Goal: Task Accomplishment & Management: Use online tool/utility

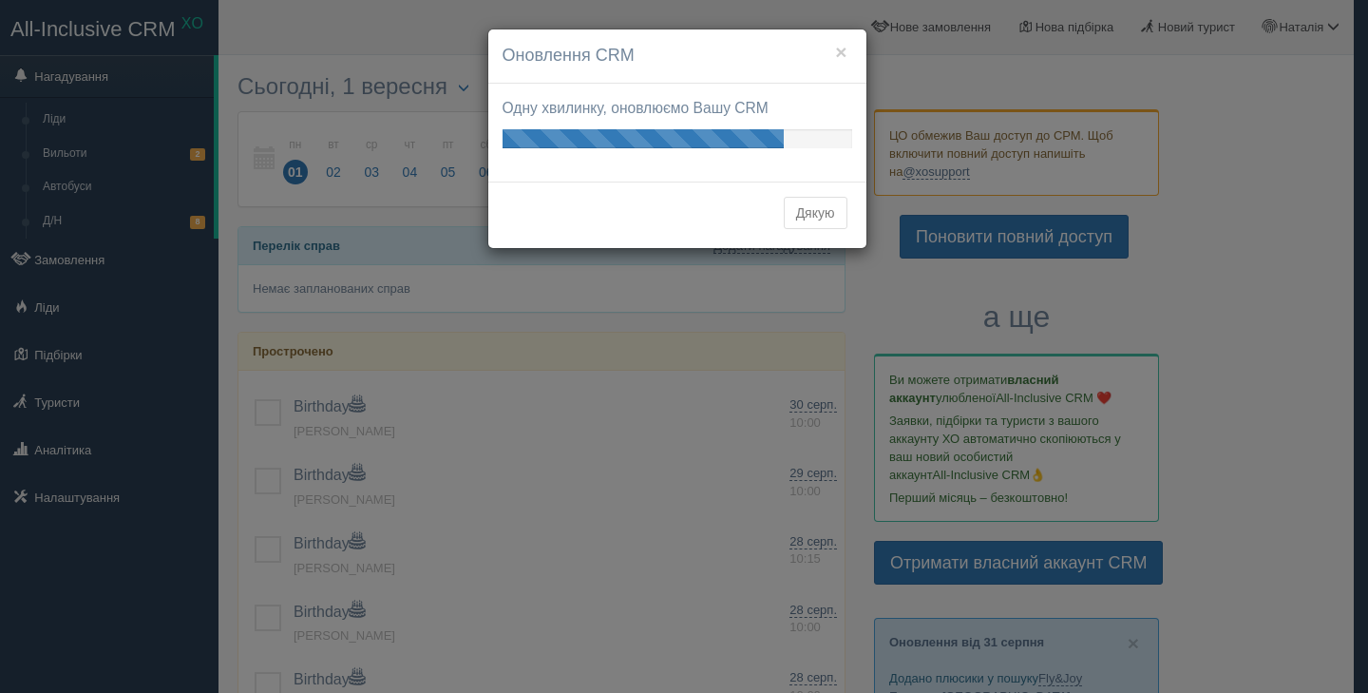
click at [829, 214] on button "Дякую" at bounding box center [816, 213] width 64 height 32
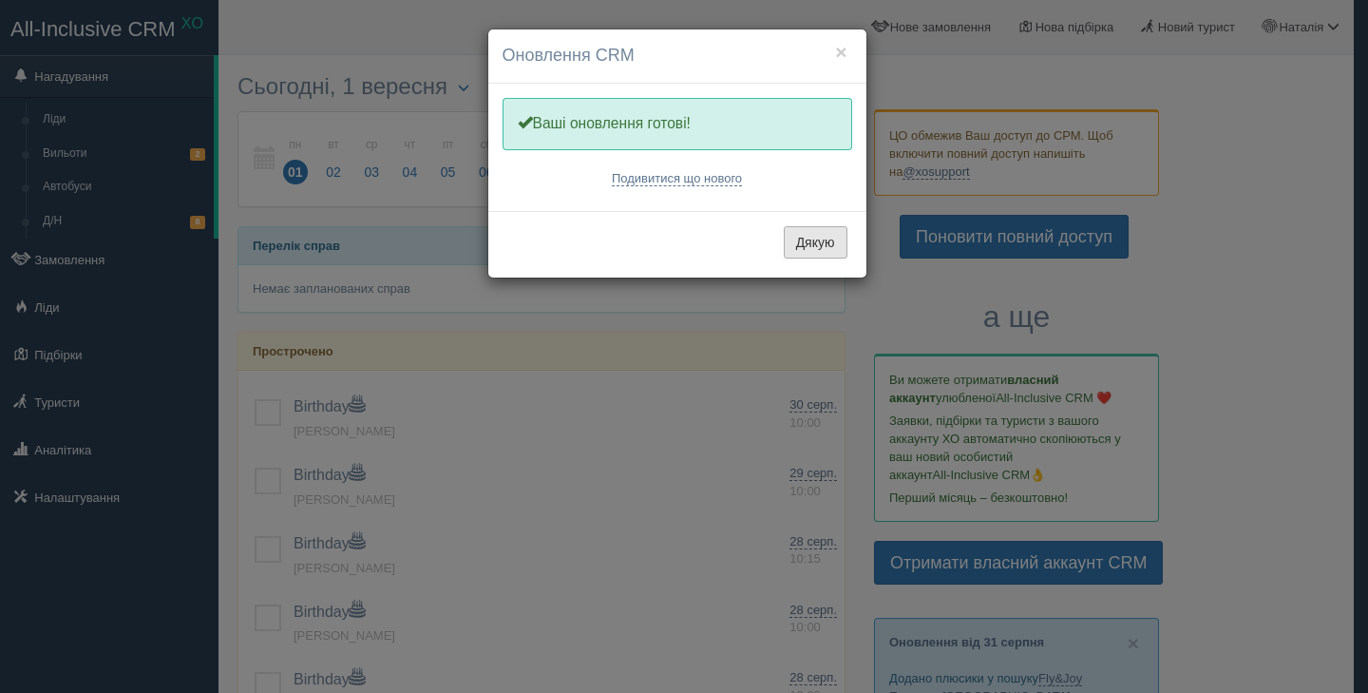
click at [812, 234] on button "Дякую" at bounding box center [816, 242] width 64 height 32
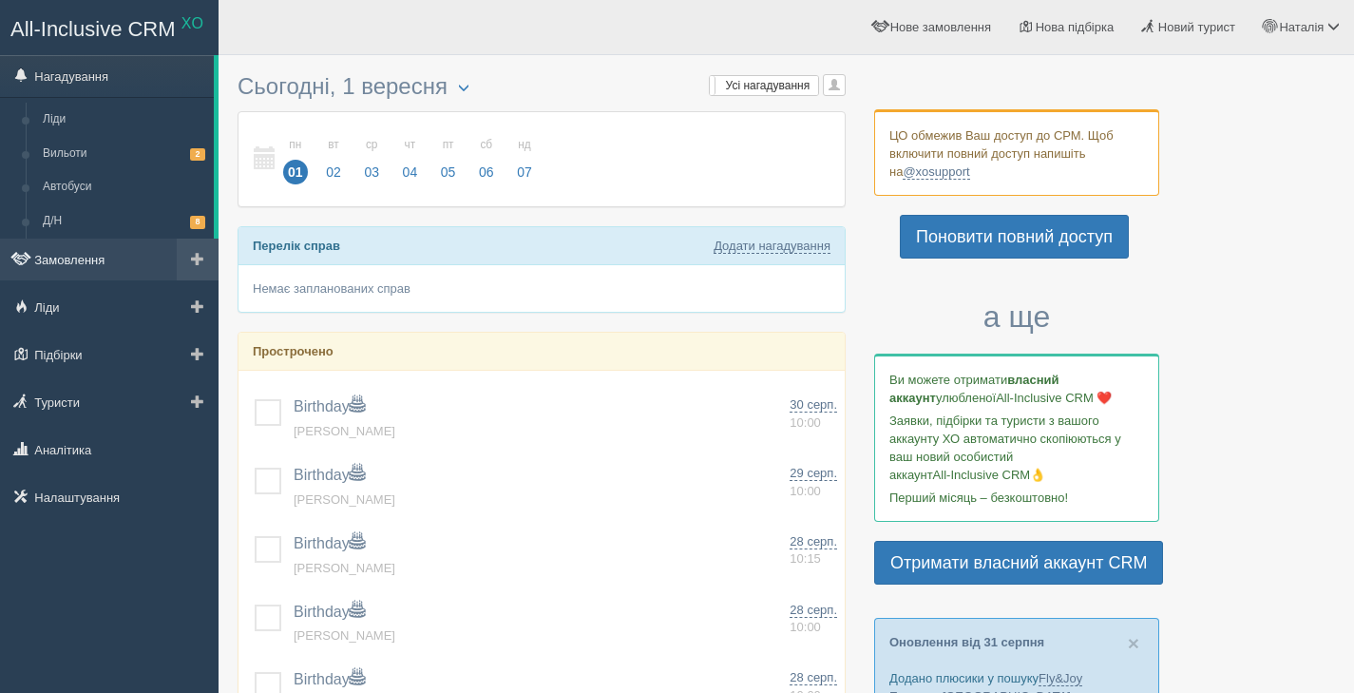
click at [102, 265] on link "Замовлення" at bounding box center [109, 259] width 219 height 42
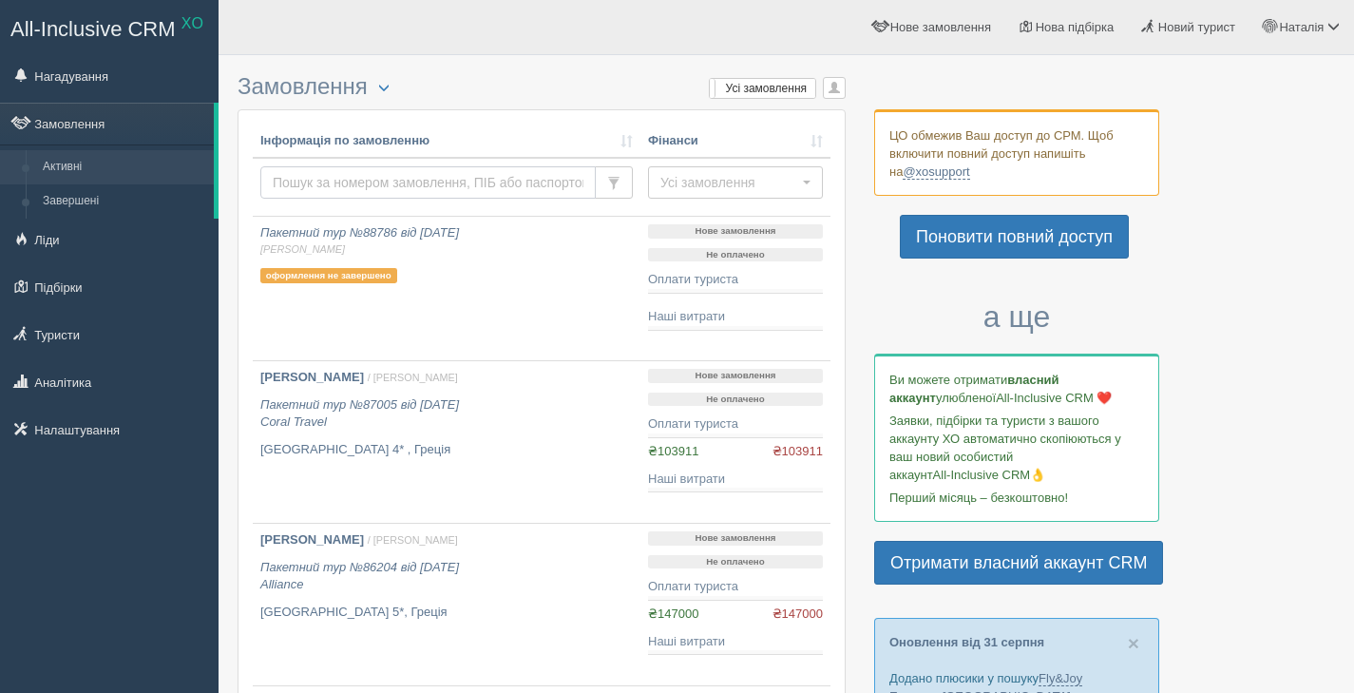
click at [328, 187] on input "text" at bounding box center [427, 182] width 335 height 32
click at [154, 205] on link "Завершені" at bounding box center [124, 201] width 180 height 34
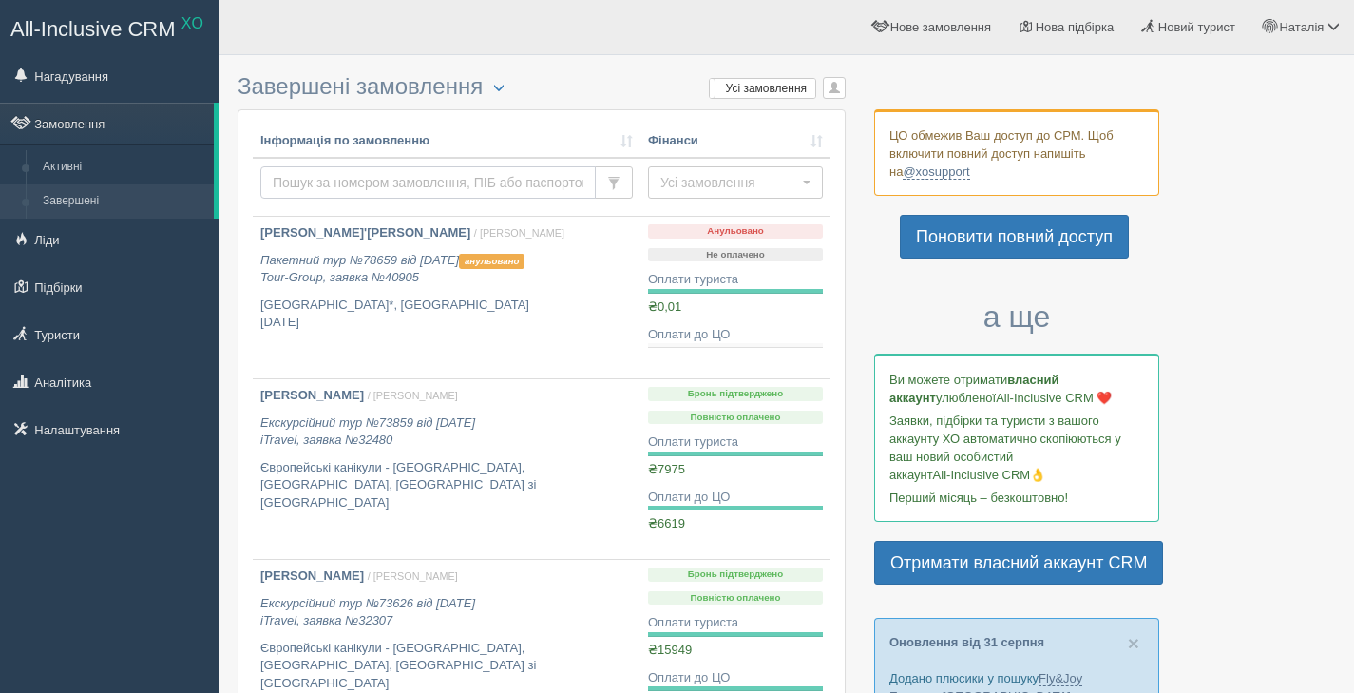
click at [315, 182] on input "text" at bounding box center [427, 182] width 335 height 32
type input "акопян"
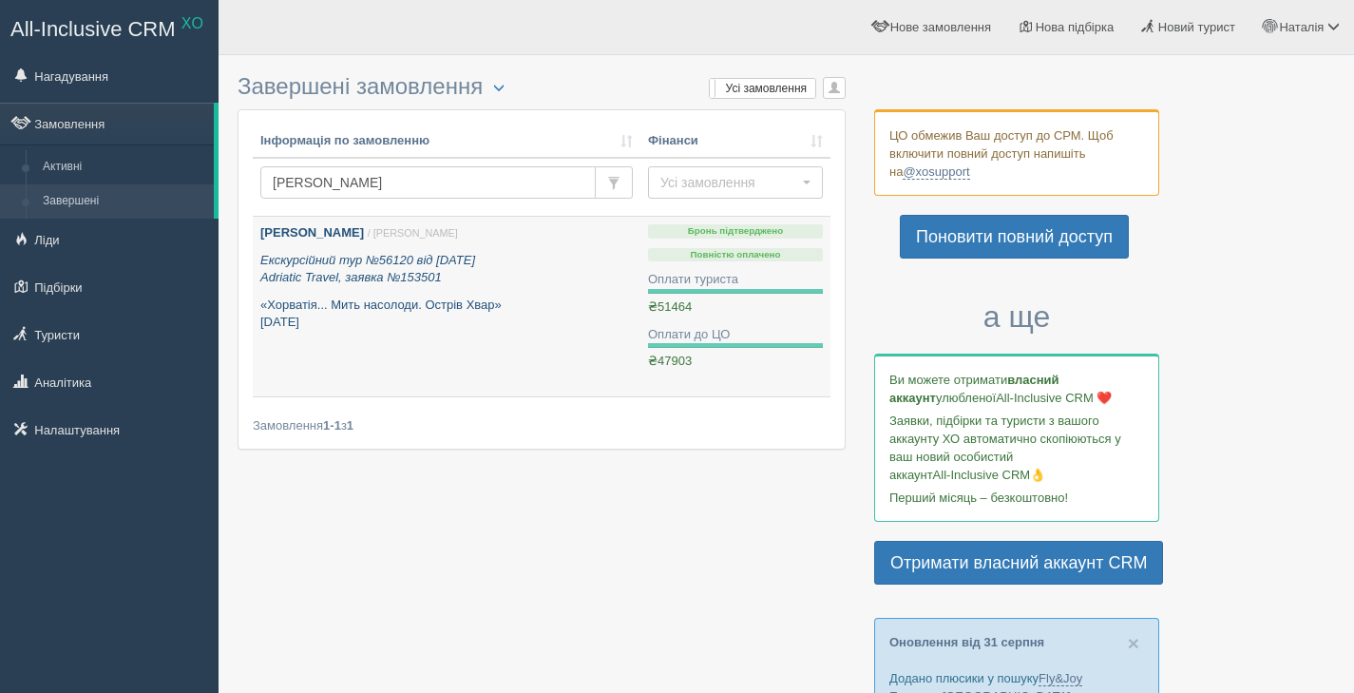
click at [327, 228] on b "Акопян Ася Хачатурівна" at bounding box center [312, 232] width 104 height 14
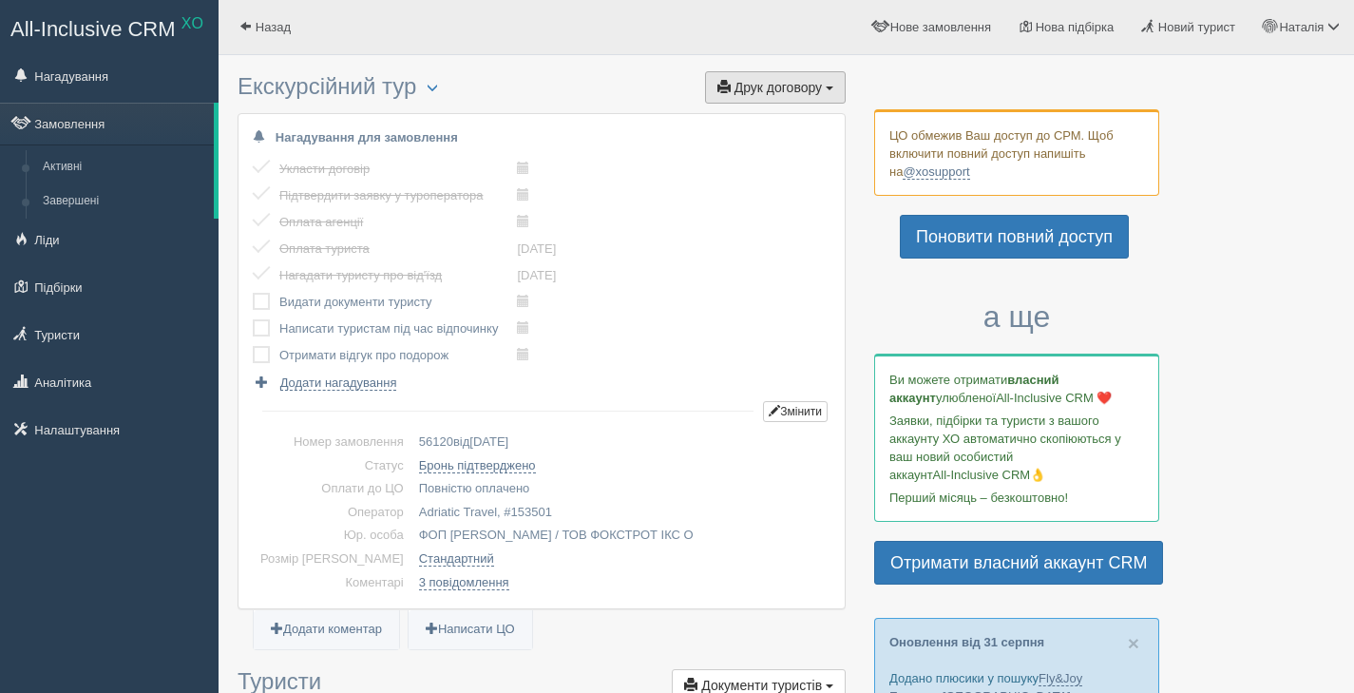
click at [752, 103] on button "Друк договору Друк" at bounding box center [775, 87] width 141 height 32
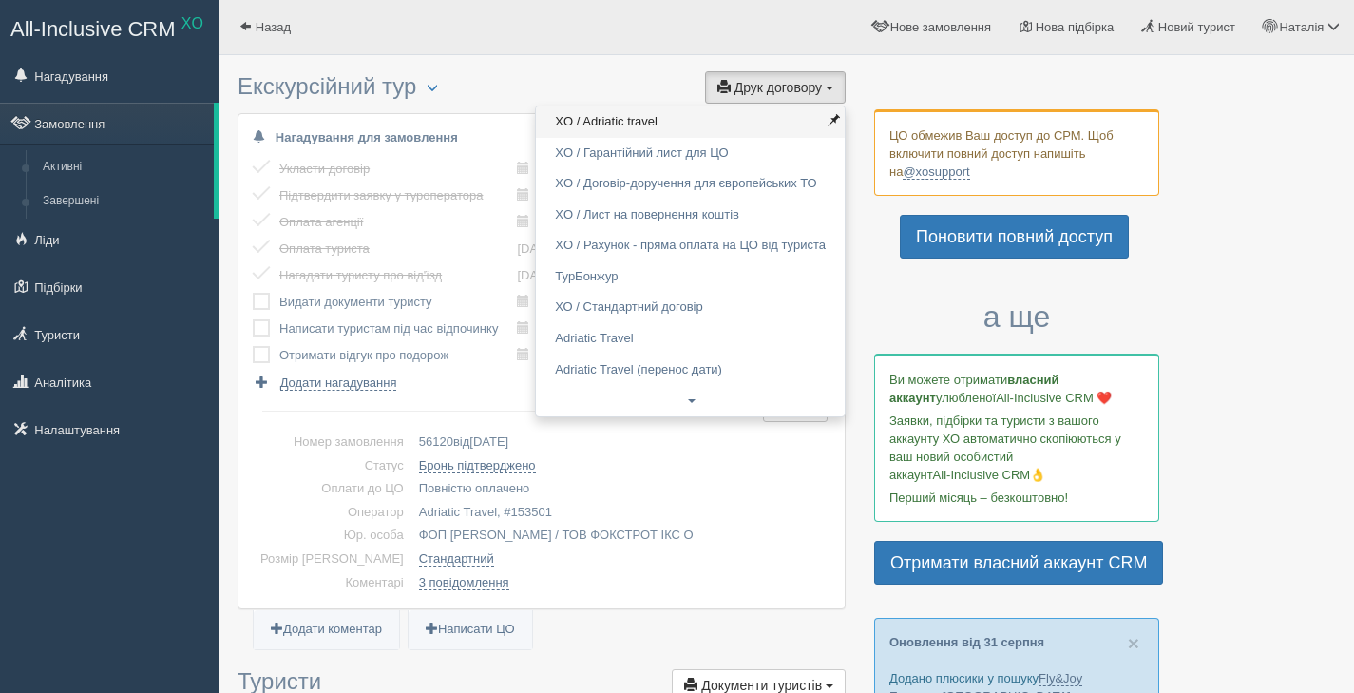
click at [749, 118] on link "XO / Adriatic travel" at bounding box center [690, 121] width 309 height 31
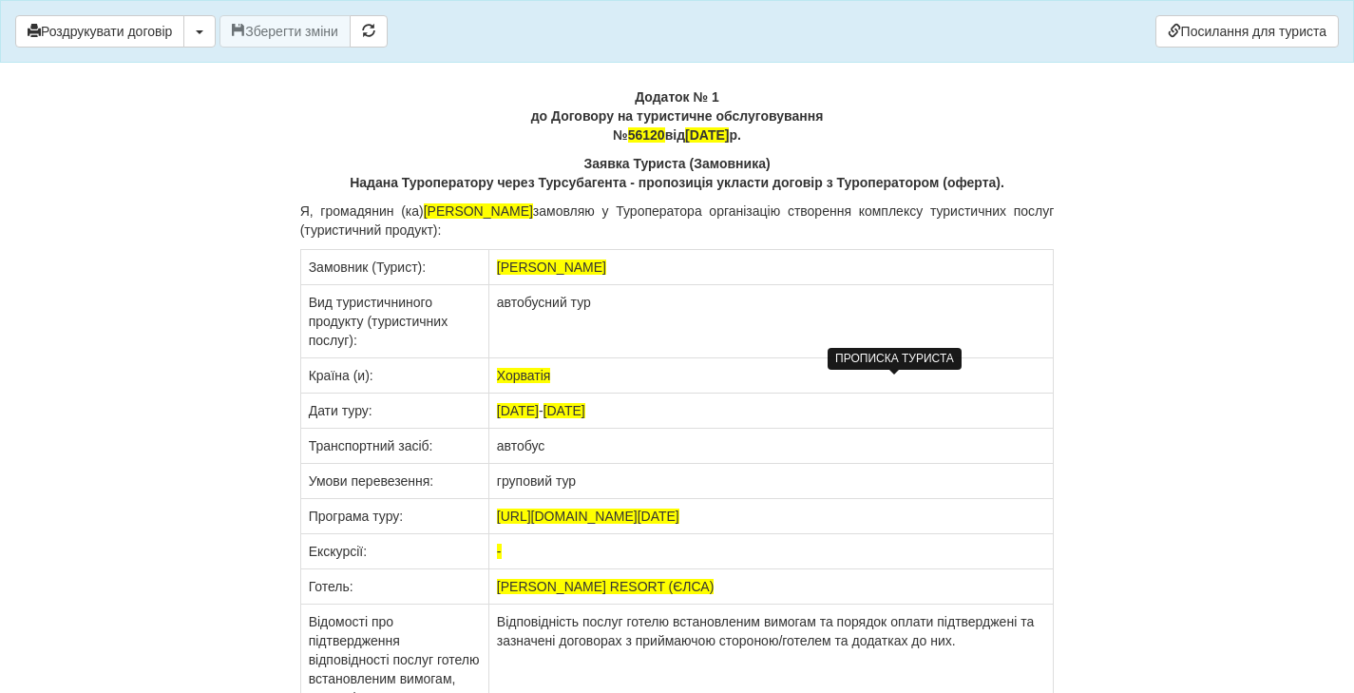
scroll to position [14597, 0]
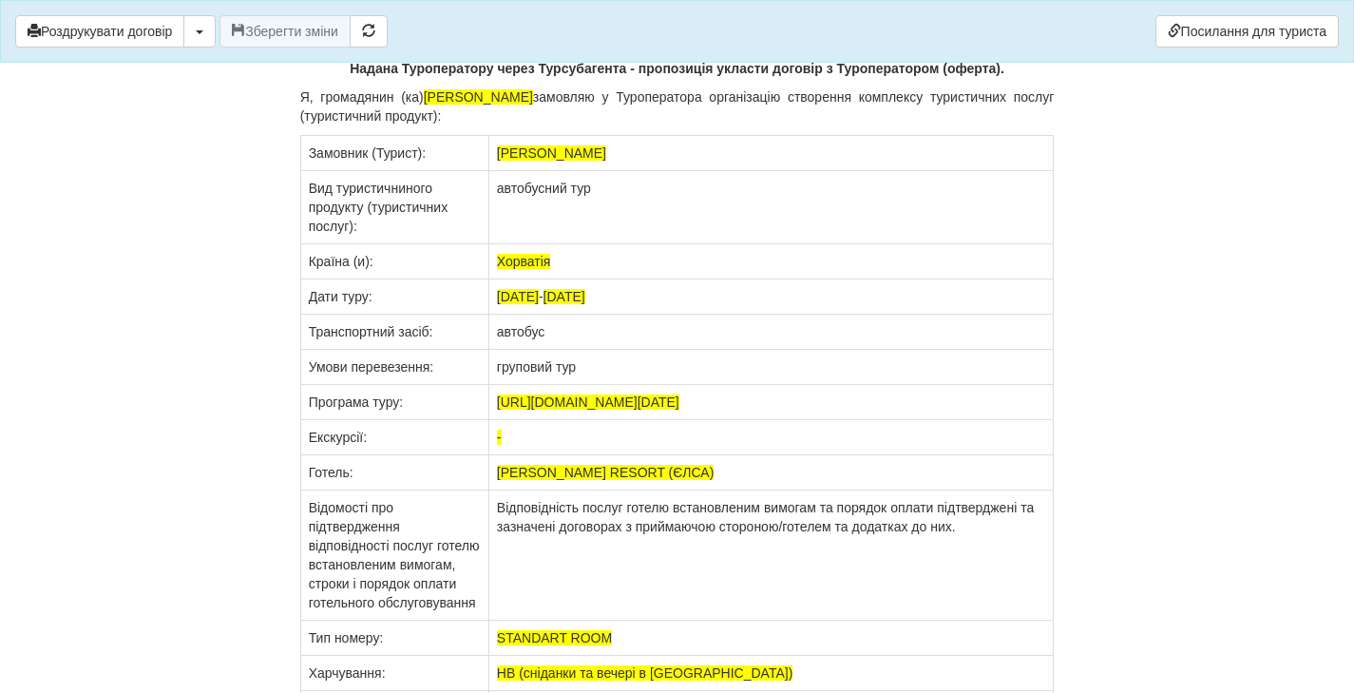
drag, startPoint x: 935, startPoint y: 556, endPoint x: 303, endPoint y: 229, distance: 711.4
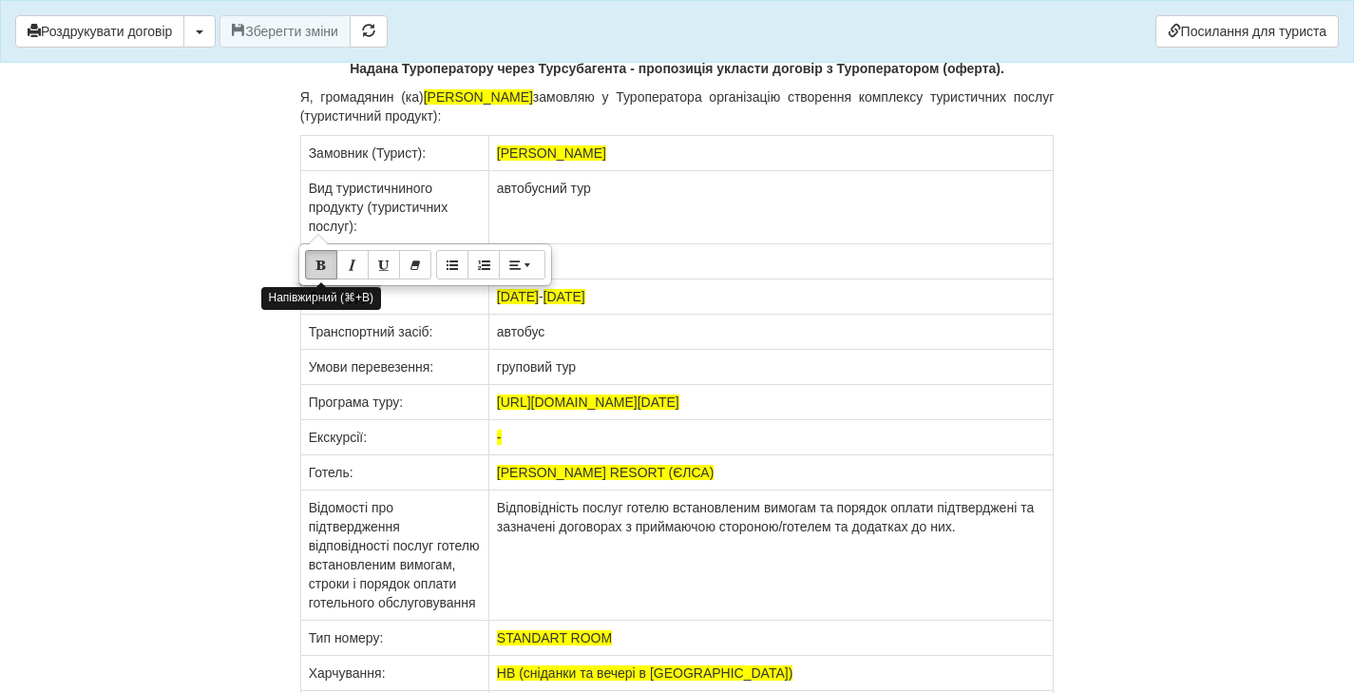
copy tbody "Lo Ipsumdolorsi AME Consecteturad Elitsed Doeiusmodtemp (incididunt utlabor "ET…"
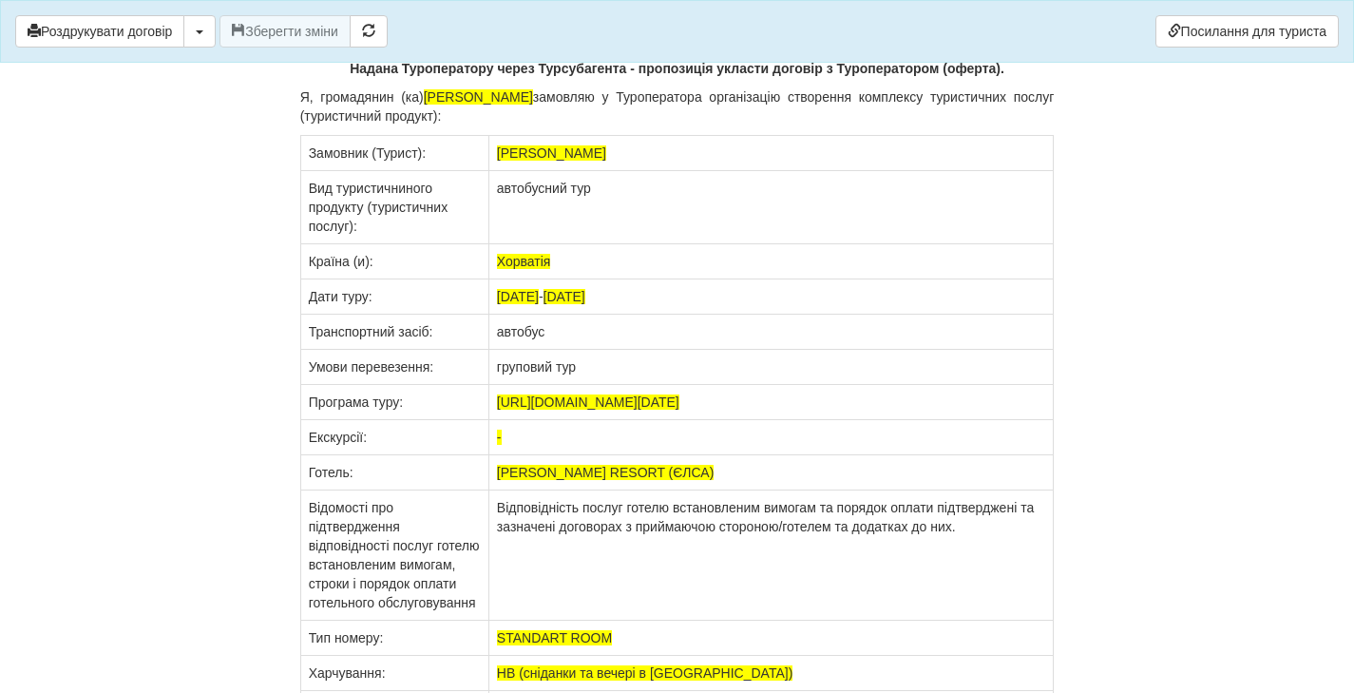
copy tbody "Lo Ipsumdolorsi AME Consecteturad Elitsed Doeiusmodtemp (incididunt utlabor "ET…"
